Goal: Transaction & Acquisition: Purchase product/service

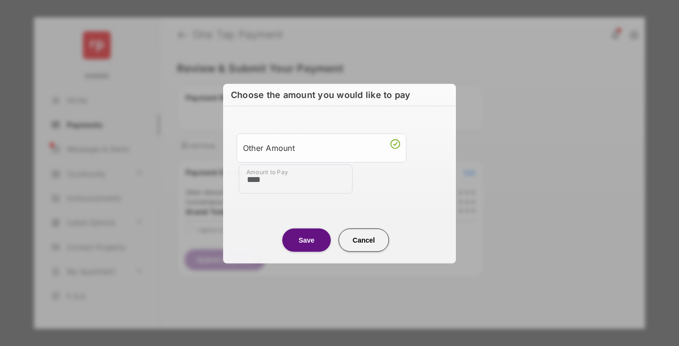
type input "****"
click at [307, 239] on button "Save" at bounding box center [306, 239] width 49 height 23
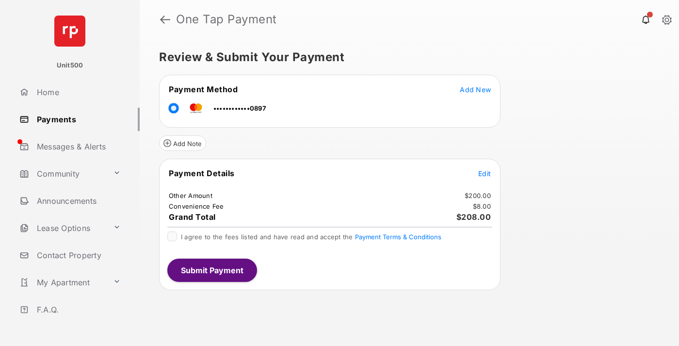
click at [485, 173] on span "Edit" at bounding box center [484, 173] width 13 height 8
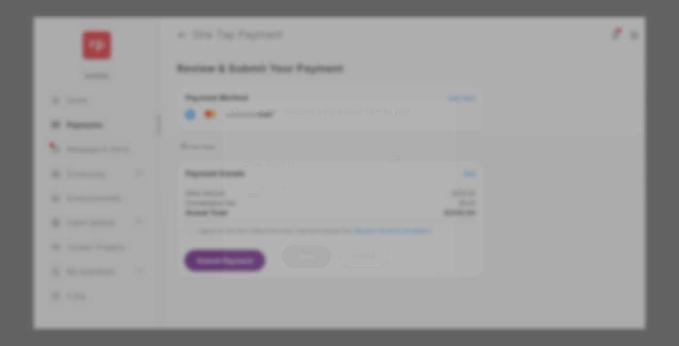
click at [307, 256] on button "Save" at bounding box center [306, 255] width 49 height 23
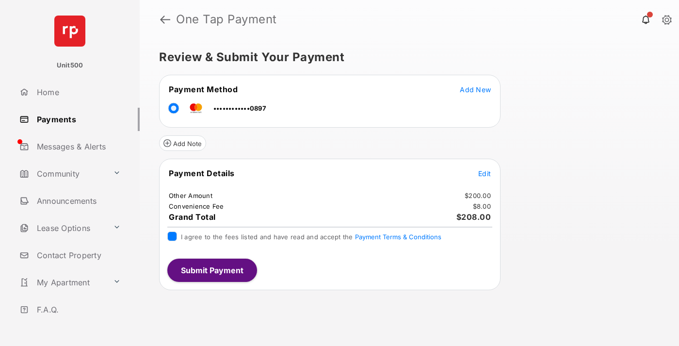
click at [212, 270] on button "Submit Payment" at bounding box center [212, 270] width 90 height 23
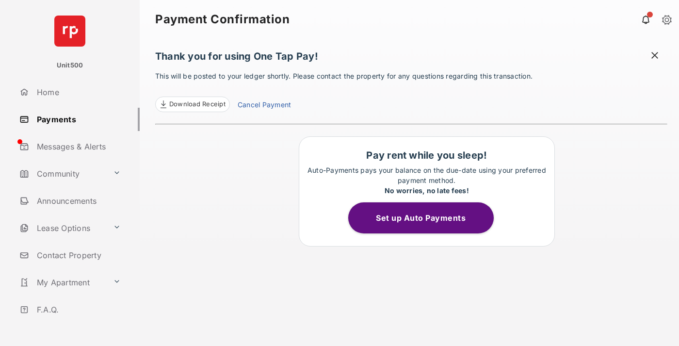
click at [655, 56] on span at bounding box center [655, 56] width 10 height 12
